Goal: Task Accomplishment & Management: Complete application form

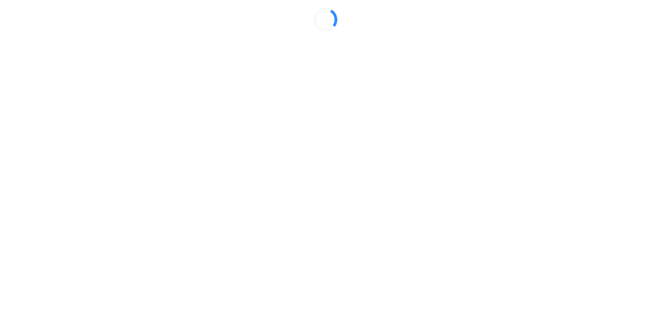
click at [561, 37] on div at bounding box center [326, 20] width 646 height 34
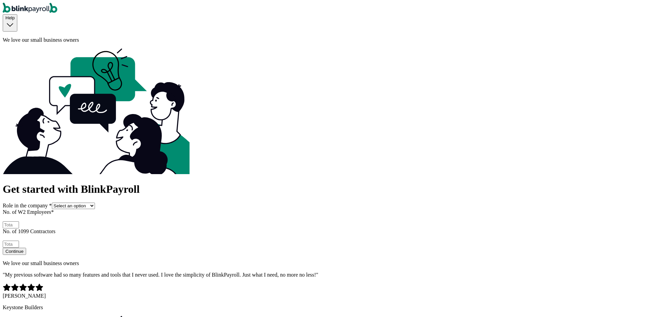
click at [95, 202] on select "Select an option Business owner HR CPA / Accountant Other" at bounding box center [73, 205] width 43 height 6
select select "owner"
click at [95, 202] on select "Select an option Business owner HR CPA / Accountant Other" at bounding box center [73, 205] width 43 height 6
click at [19, 221] on input "No. of W2 Employees *" at bounding box center [11, 224] width 16 height 7
type input "2"
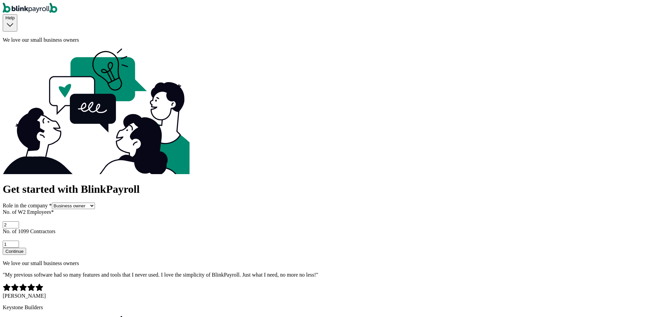
type input "1"
click at [23, 249] on div "Continue" at bounding box center [14, 251] width 18 height 5
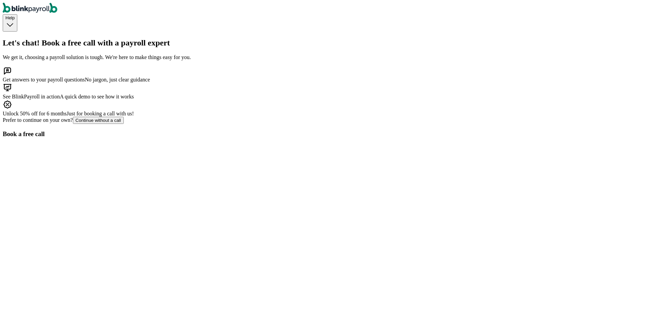
click at [124, 124] on button "Continue without a call" at bounding box center [98, 120] width 51 height 7
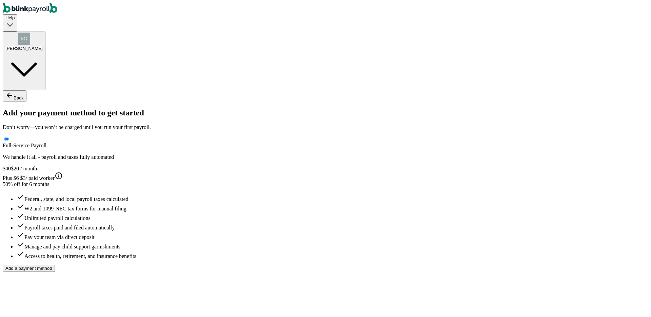
type input "[PERSON_NAME]"
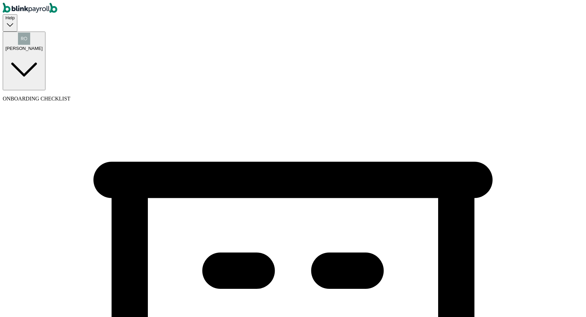
click at [313, 24] on div "Help [PERSON_NAME]" at bounding box center [293, 46] width 580 height 87
